Goal: Task Accomplishment & Management: Manage account settings

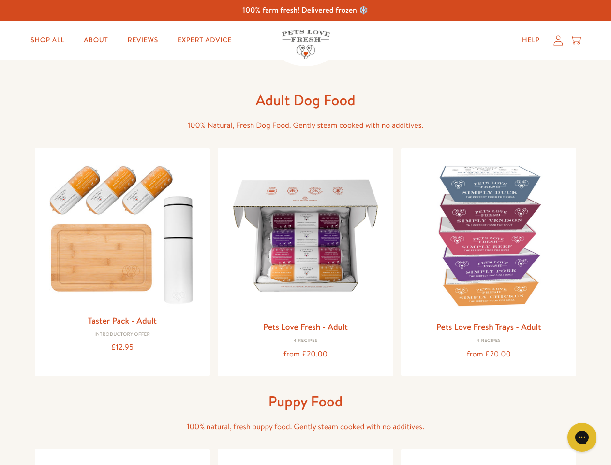
click at [582, 437] on icon "Gorgias live chat" at bounding box center [581, 436] width 9 height 9
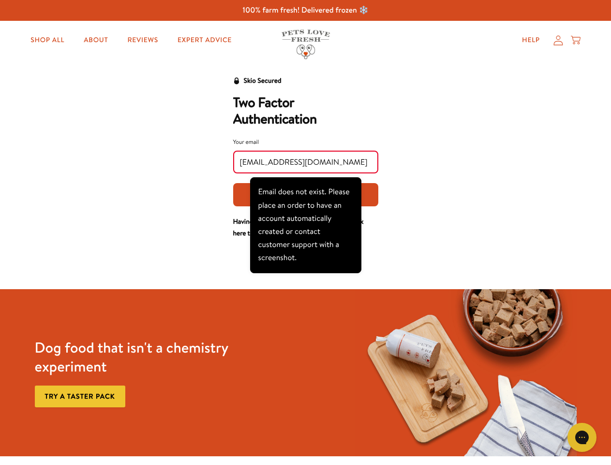
click at [305, 174] on div "Your email [EMAIL_ADDRESS][DOMAIN_NAME] Get login code (sends SMS and email)" at bounding box center [305, 171] width 145 height 69
click at [582, 437] on icon "Gorgias live chat" at bounding box center [581, 436] width 9 height 9
